Goal: Transaction & Acquisition: Obtain resource

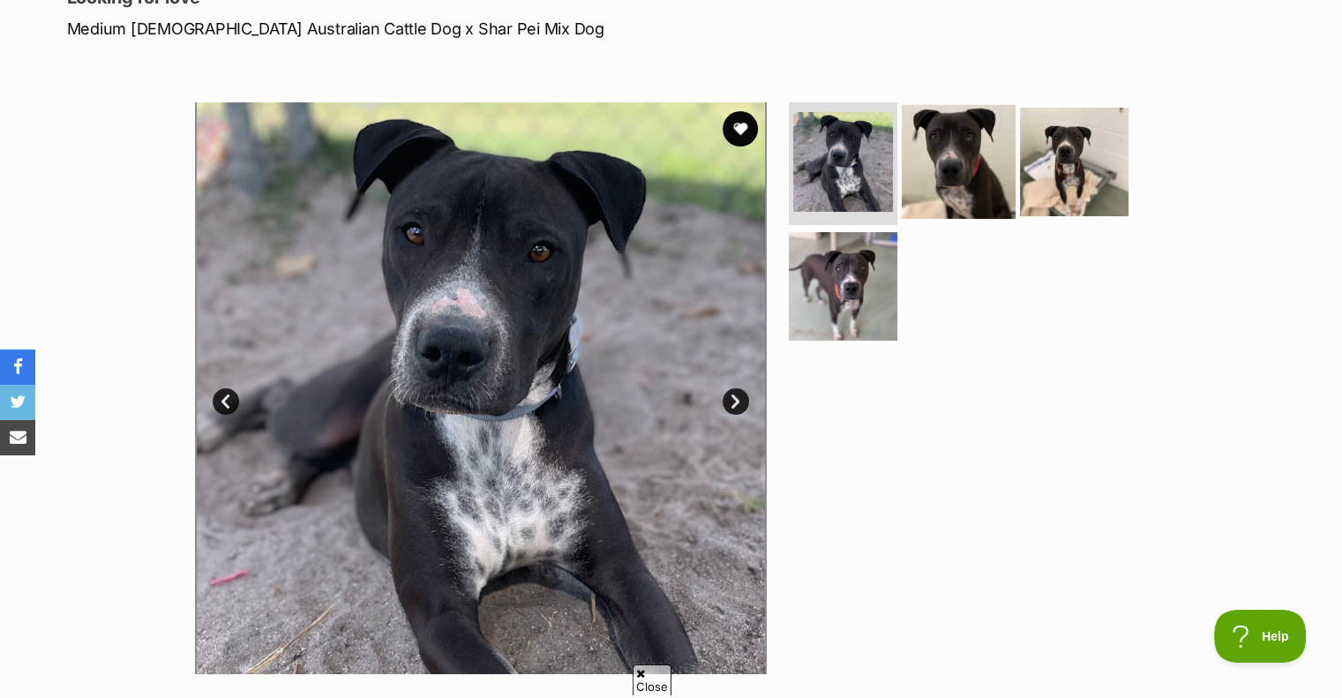
click at [952, 157] on img at bounding box center [959, 161] width 114 height 114
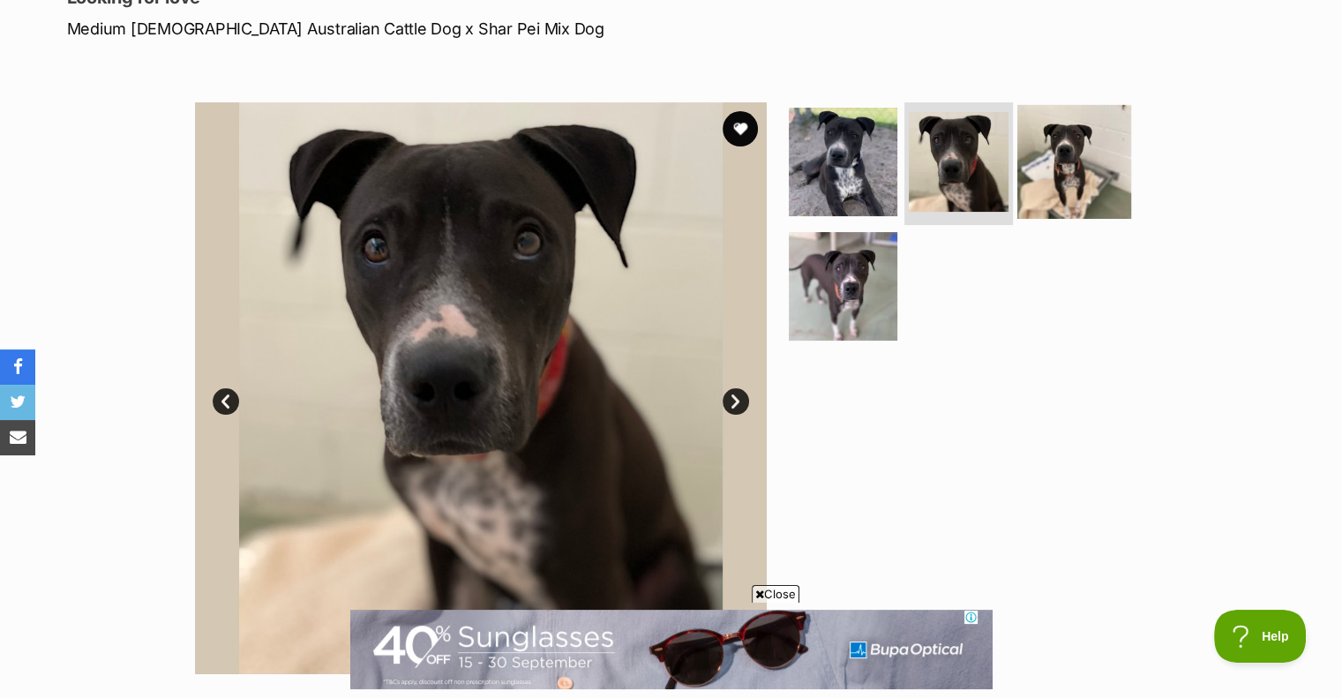
click at [1097, 169] on img at bounding box center [1074, 161] width 114 height 114
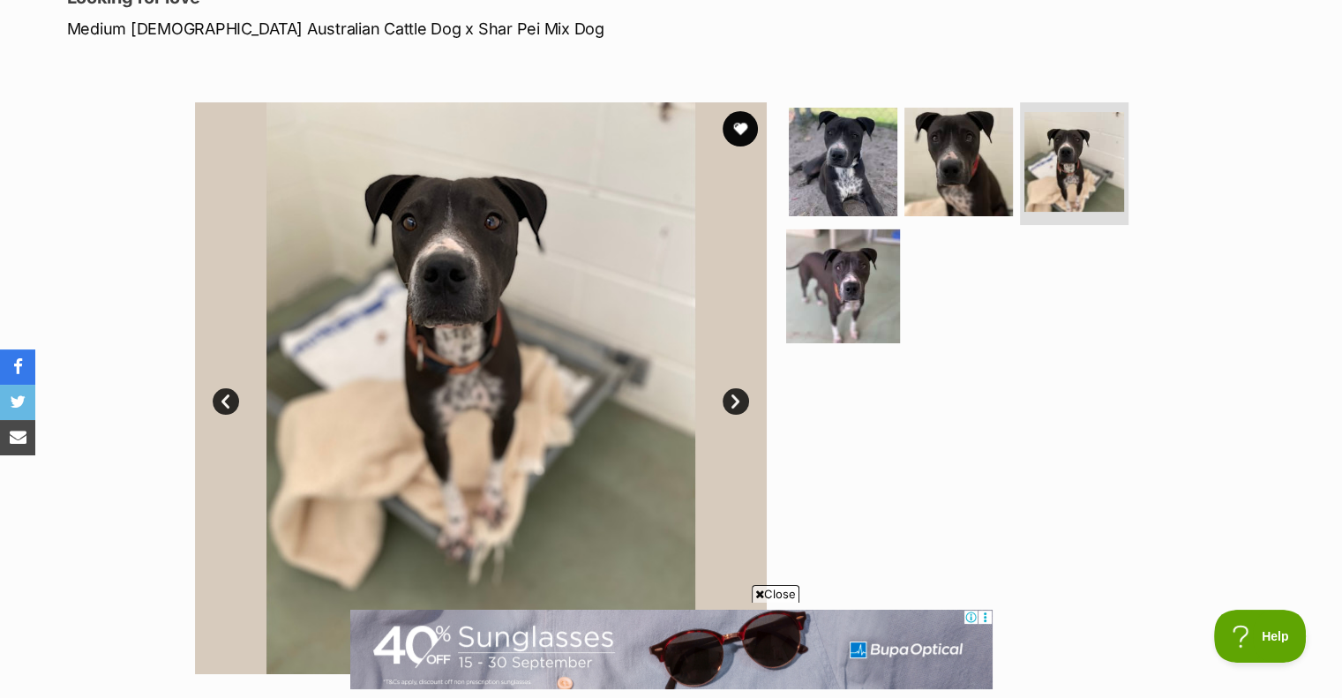
click at [857, 263] on img at bounding box center [843, 286] width 114 height 114
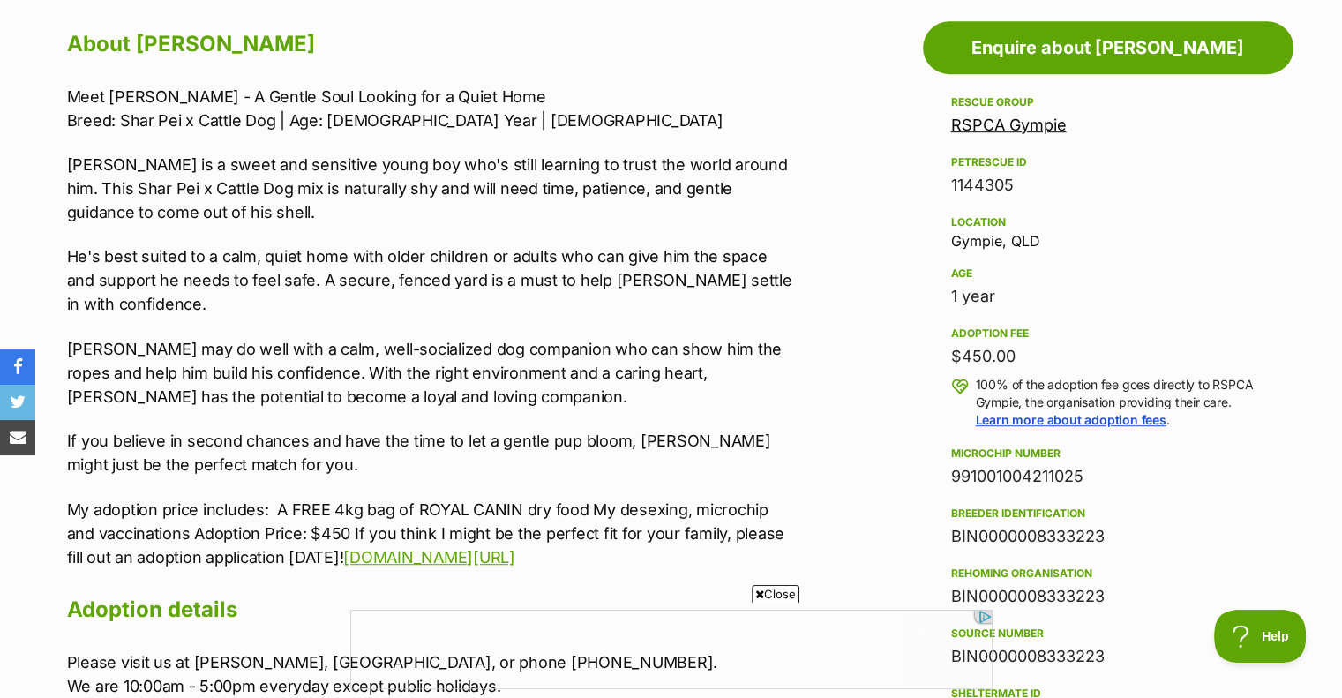
click at [770, 591] on span "Close" at bounding box center [776, 594] width 48 height 18
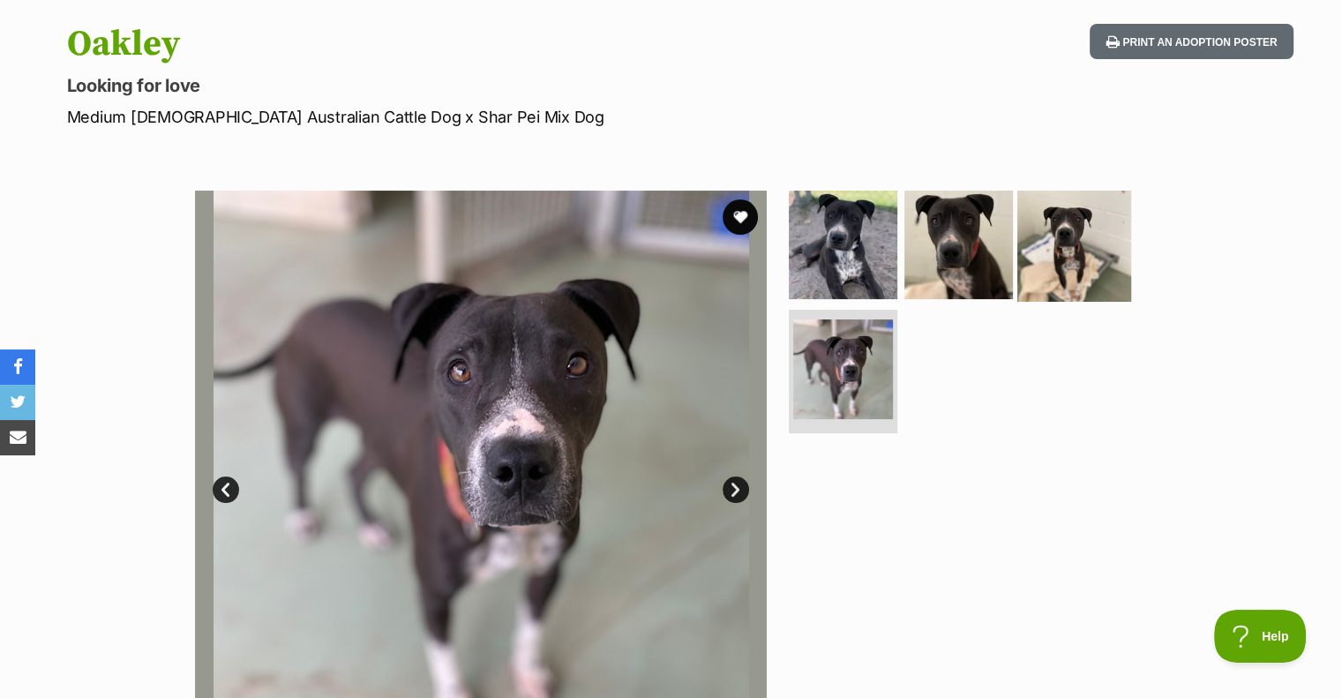
click at [1068, 232] on img at bounding box center [1074, 244] width 114 height 114
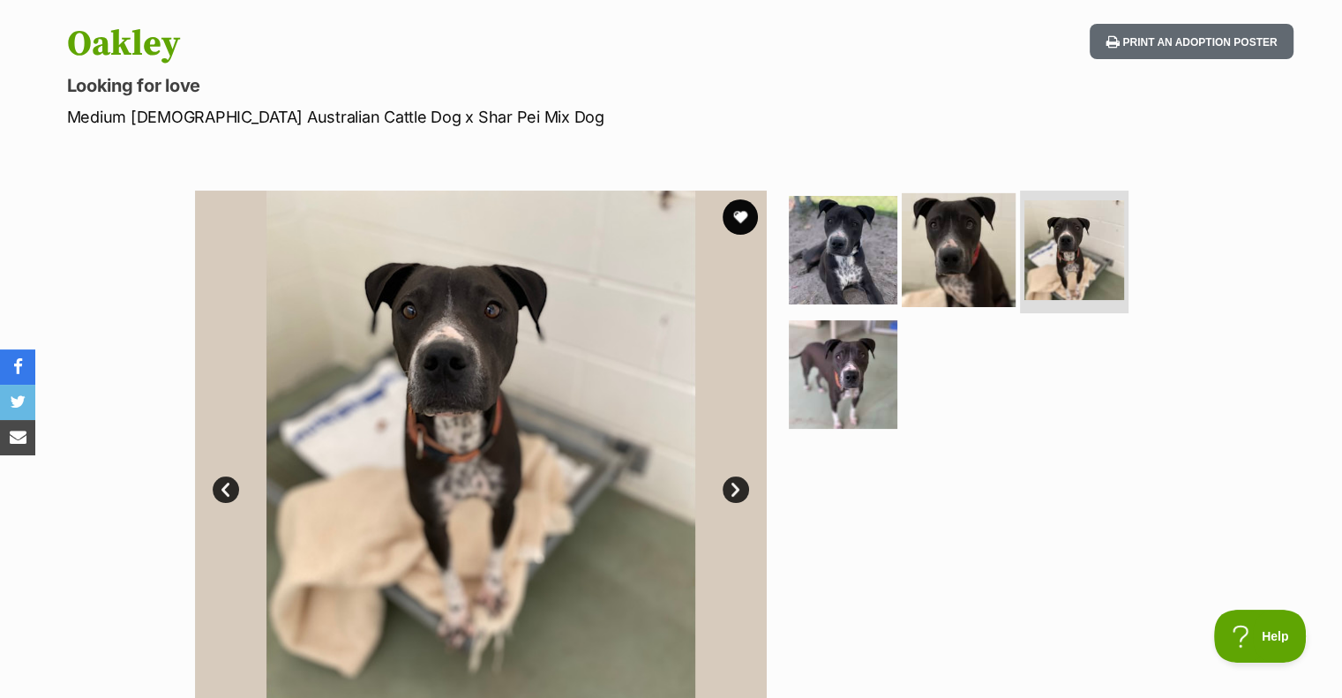
click at [964, 269] on img at bounding box center [959, 249] width 114 height 114
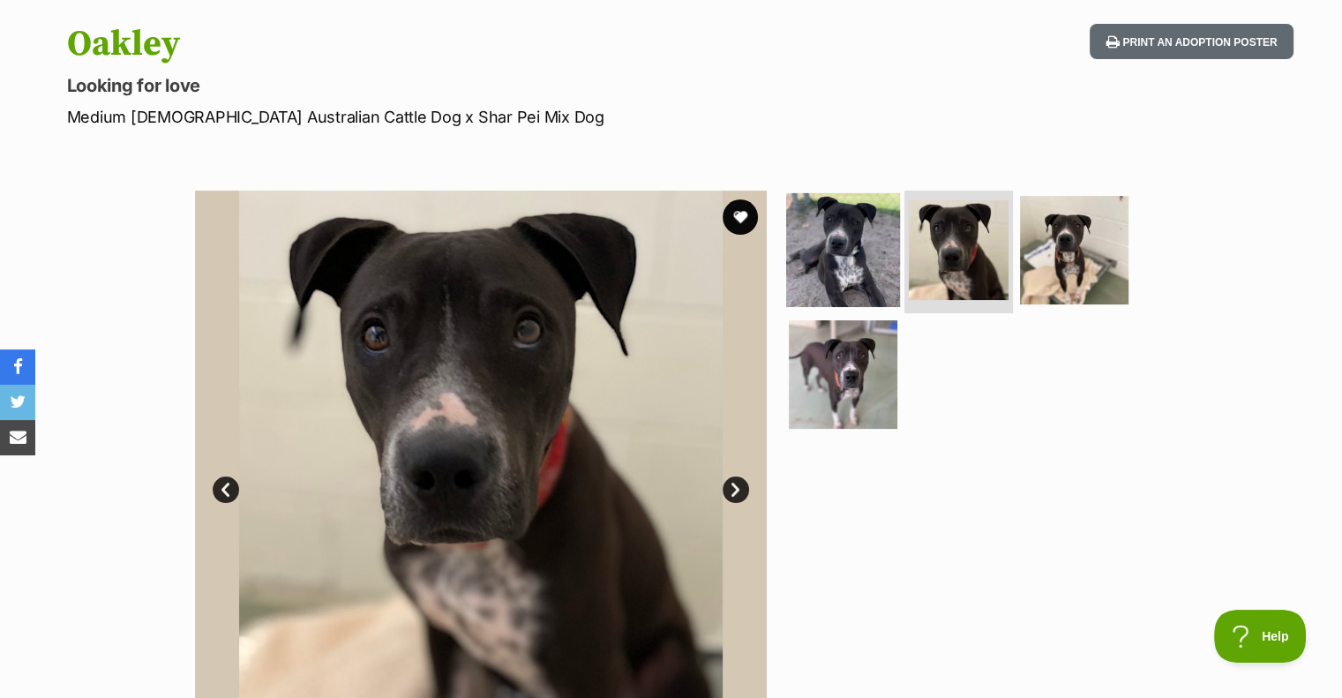
click at [828, 266] on img at bounding box center [843, 249] width 114 height 114
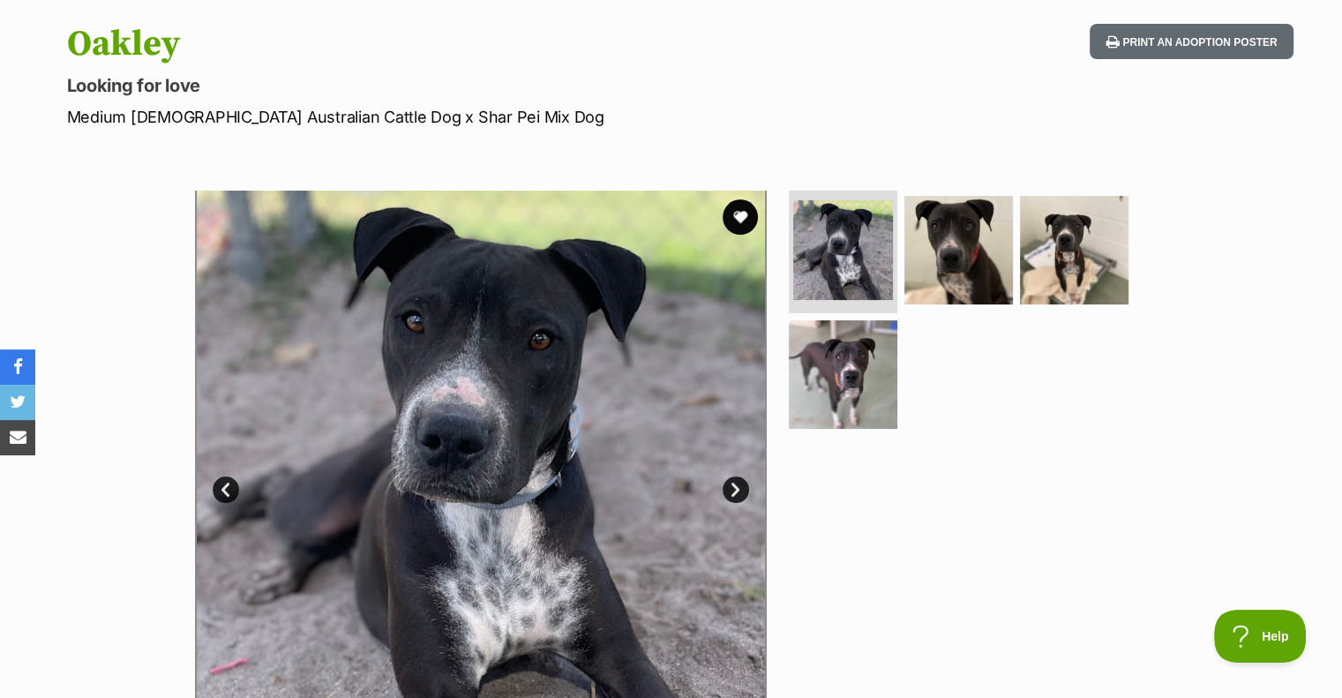
drag, startPoint x: 727, startPoint y: 218, endPoint x: 712, endPoint y: 228, distance: 17.9
click at [722, 221] on button "favourite" at bounding box center [739, 216] width 35 height 35
